Goal: Information Seeking & Learning: Learn about a topic

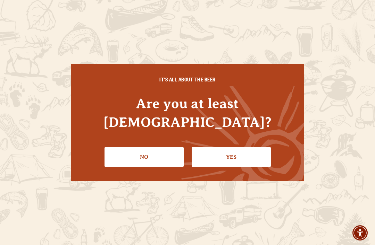
click at [237, 157] on link "Yes" at bounding box center [231, 157] width 79 height 20
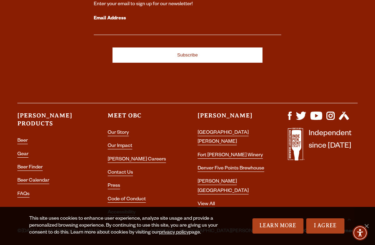
scroll to position [633, 0]
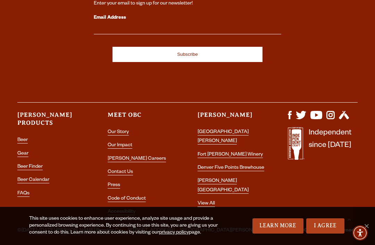
click at [237, 136] on link "[GEOGRAPHIC_DATA][PERSON_NAME]" at bounding box center [223, 137] width 51 height 15
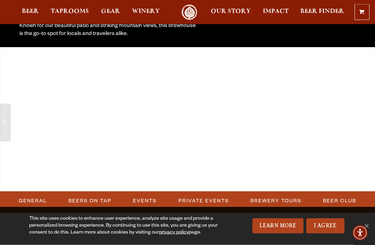
scroll to position [164, 0]
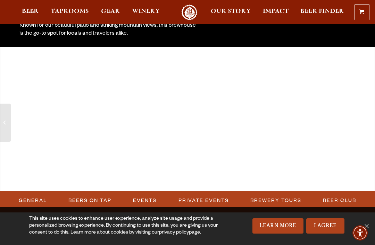
click at [148, 200] on link "Events" at bounding box center [144, 201] width 29 height 16
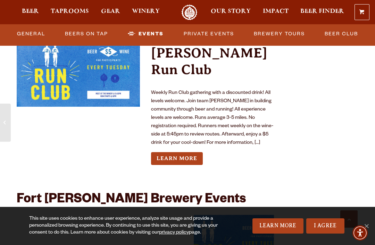
scroll to position [2735, 0]
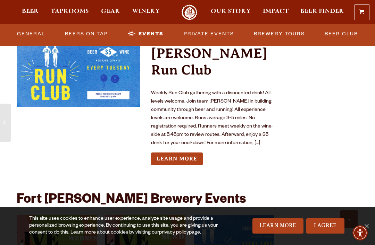
click at [32, 35] on link "General" at bounding box center [31, 34] width 34 height 16
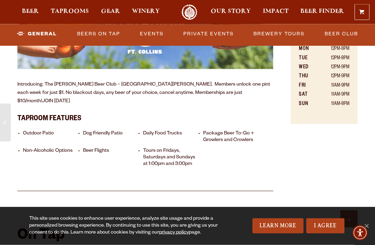
scroll to position [544, 0]
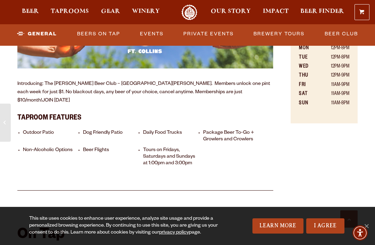
click at [167, 130] on li "Daily Food Trucks" at bounding box center [172, 136] width 58 height 13
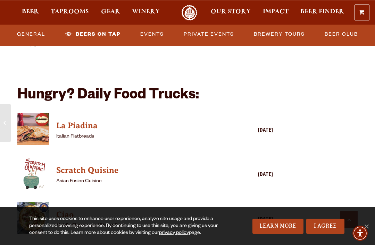
scroll to position [1695, 0]
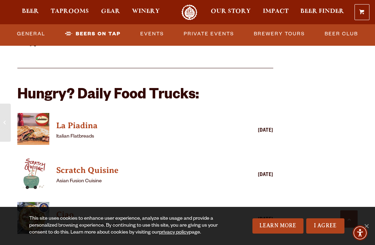
click at [93, 165] on h4 "Scratch Quisine" at bounding box center [135, 170] width 158 height 11
click at [0, 141] on link "Five Points Brewhouse" at bounding box center [5, 123] width 11 height 38
